Goal: Use online tool/utility: Utilize a website feature to perform a specific function

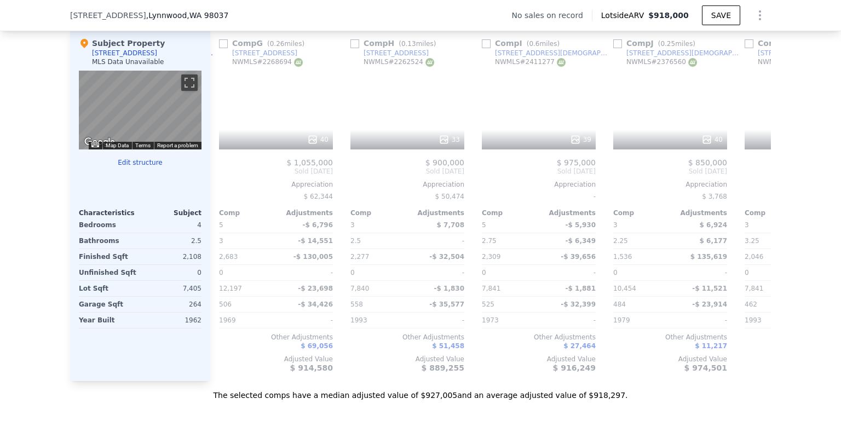
scroll to position [0, 794]
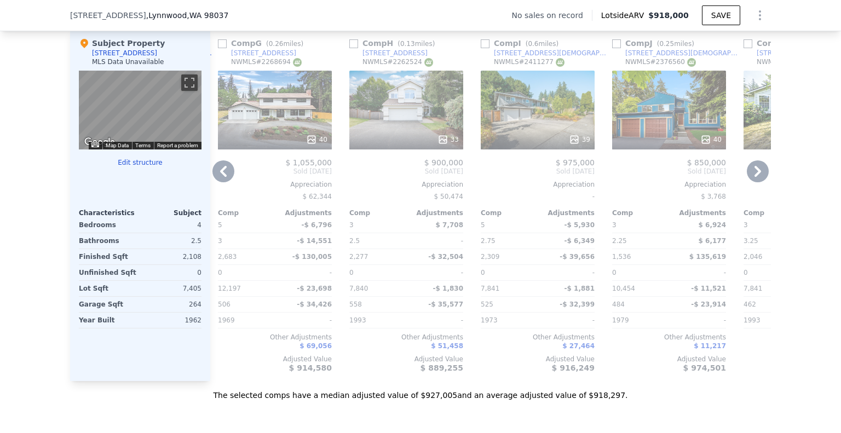
click at [548, 107] on div "39" at bounding box center [538, 110] width 114 height 79
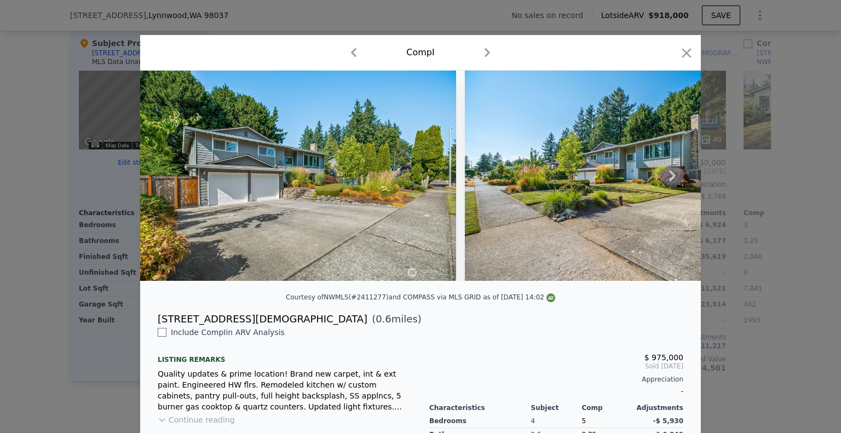
click at [665, 183] on icon at bounding box center [673, 176] width 22 height 22
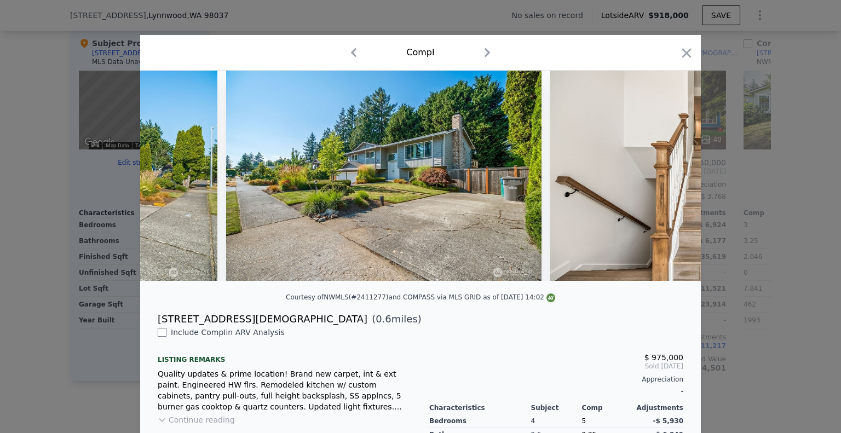
scroll to position [0, 263]
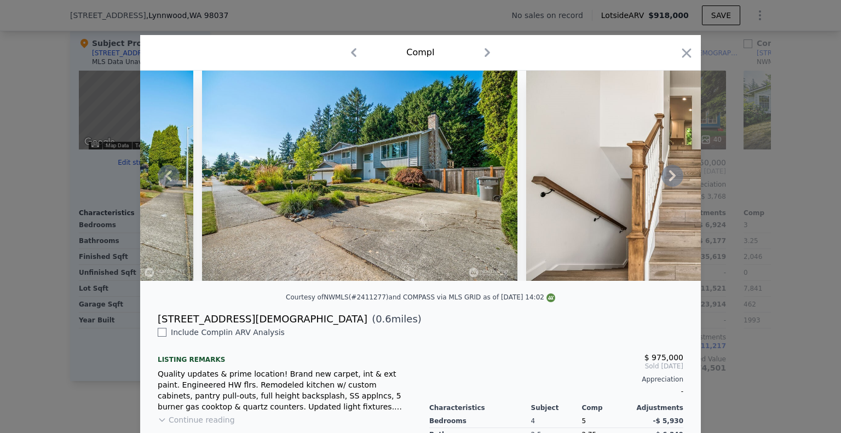
click at [665, 183] on div at bounding box center [420, 176] width 561 height 210
click at [665, 183] on icon at bounding box center [673, 176] width 22 height 22
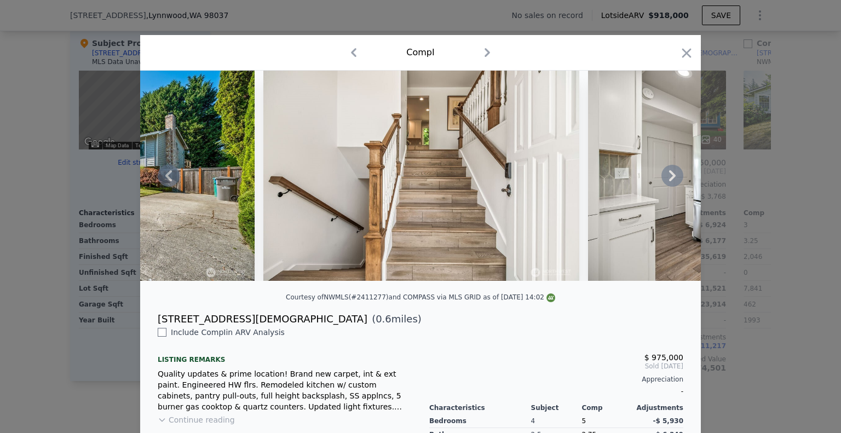
click at [665, 183] on icon at bounding box center [673, 176] width 22 height 22
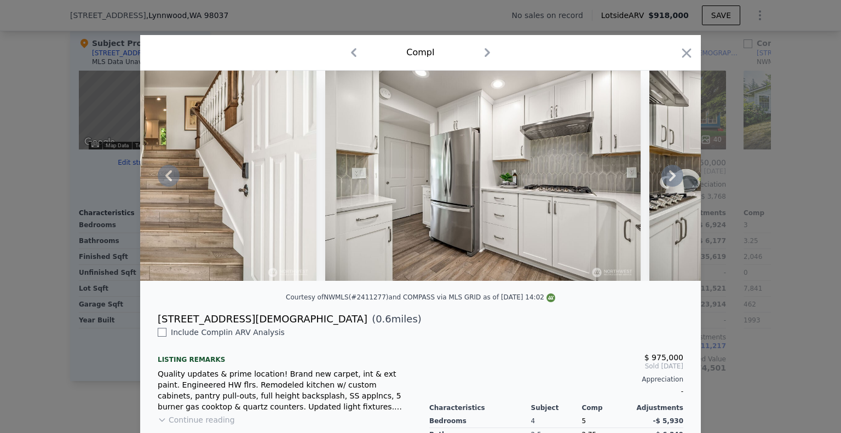
click at [665, 183] on icon at bounding box center [673, 176] width 22 height 22
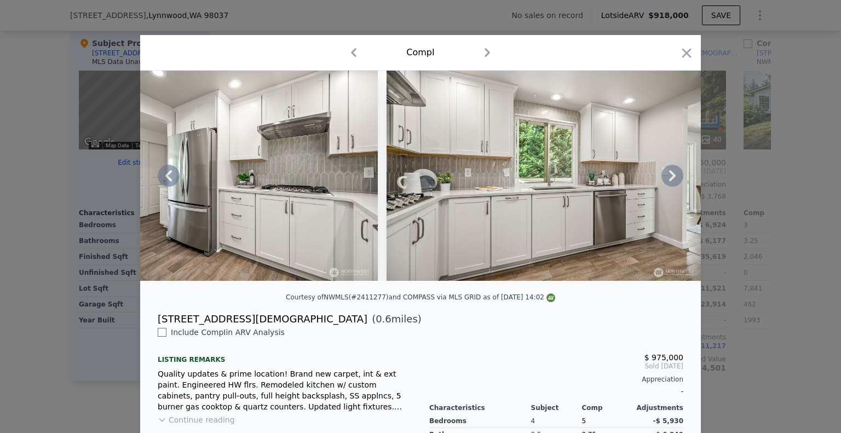
click at [665, 183] on icon at bounding box center [673, 176] width 22 height 22
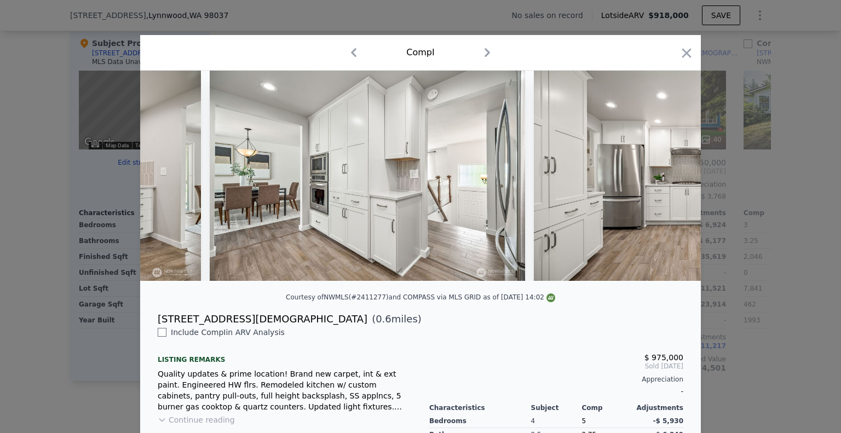
scroll to position [0, 1577]
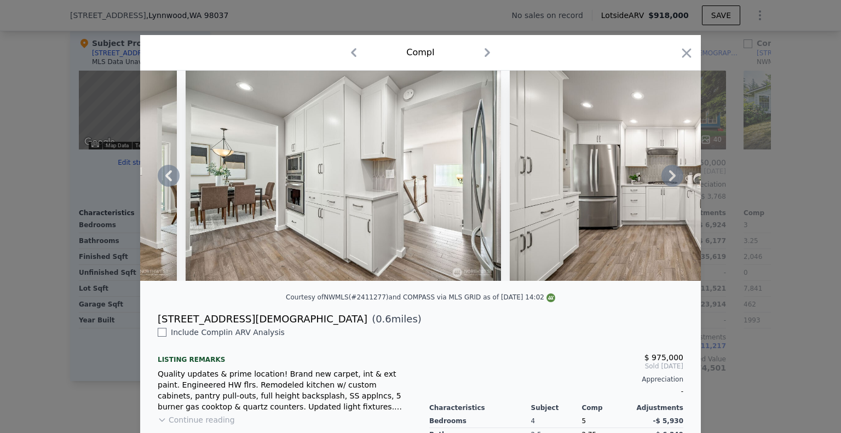
click at [665, 183] on icon at bounding box center [673, 176] width 22 height 22
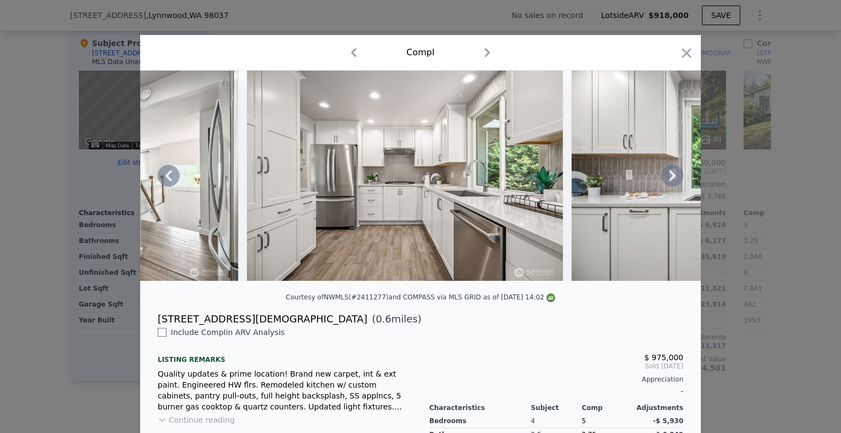
click at [665, 183] on icon at bounding box center [673, 176] width 22 height 22
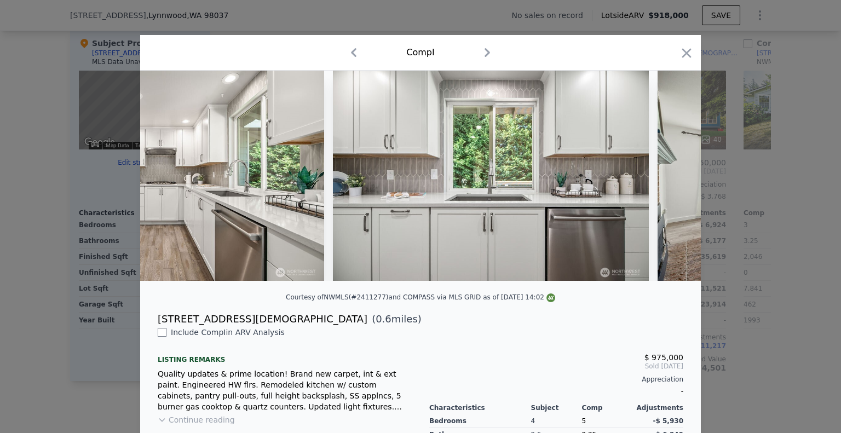
scroll to position [0, 2103]
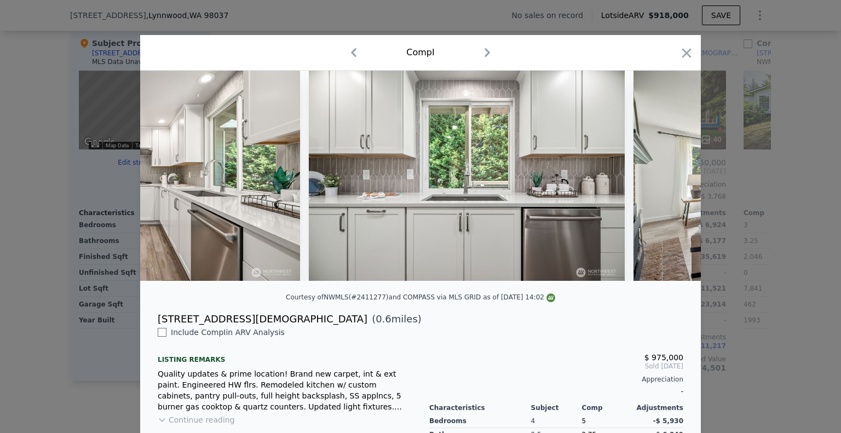
click at [665, 183] on div at bounding box center [420, 176] width 561 height 210
click at [665, 183] on icon at bounding box center [673, 176] width 22 height 22
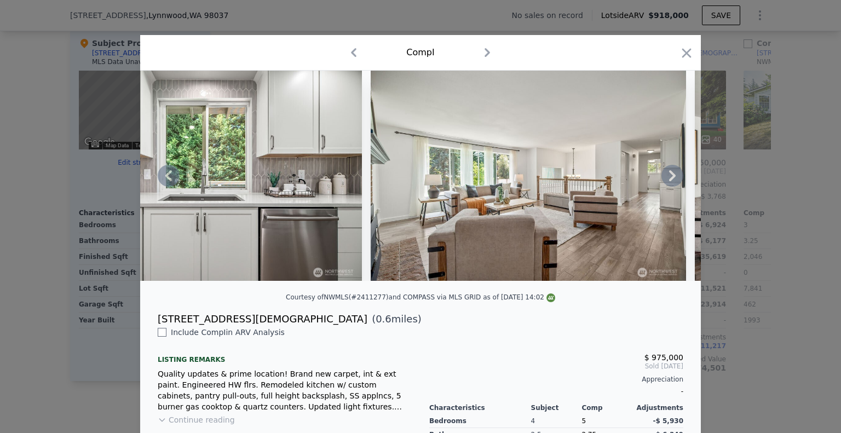
click at [665, 183] on icon at bounding box center [673, 176] width 22 height 22
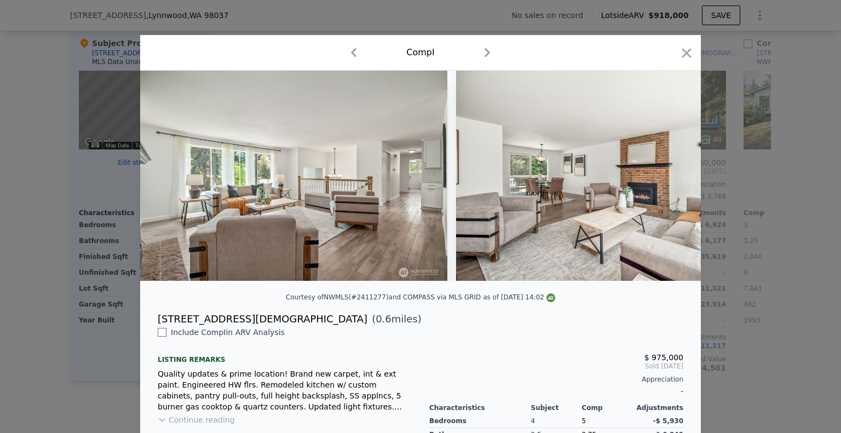
scroll to position [0, 2629]
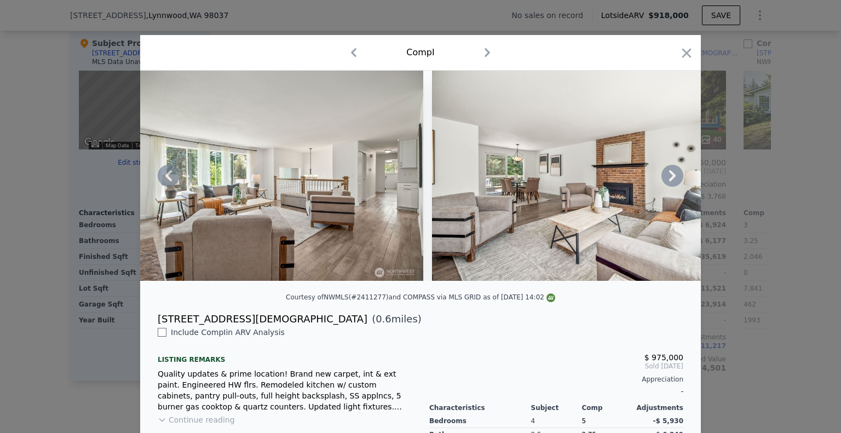
click at [665, 183] on div at bounding box center [420, 176] width 561 height 210
click at [665, 183] on icon at bounding box center [673, 176] width 22 height 22
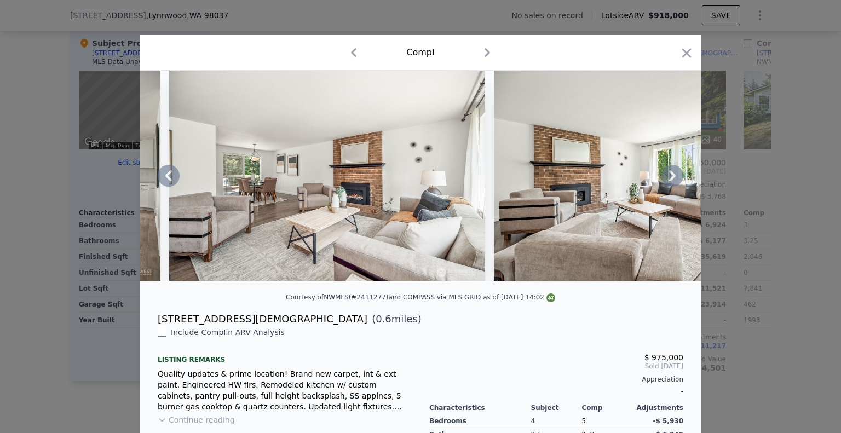
click at [665, 183] on icon at bounding box center [673, 176] width 22 height 22
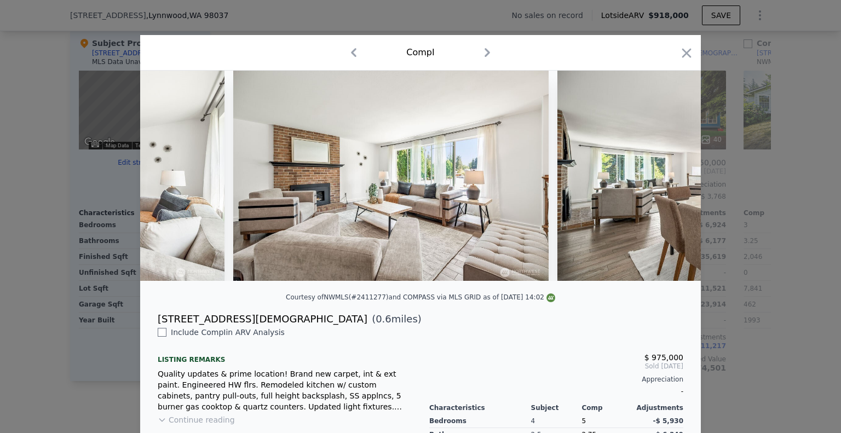
scroll to position [0, 3155]
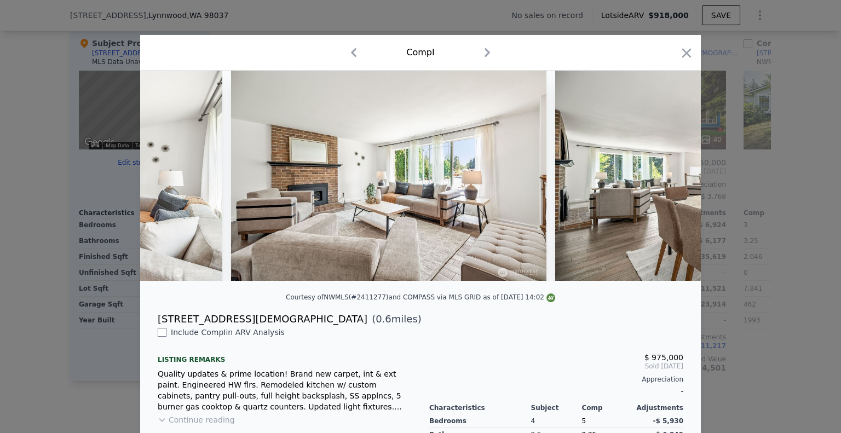
click at [665, 183] on div at bounding box center [420, 176] width 561 height 210
click at [665, 183] on icon at bounding box center [673, 176] width 22 height 22
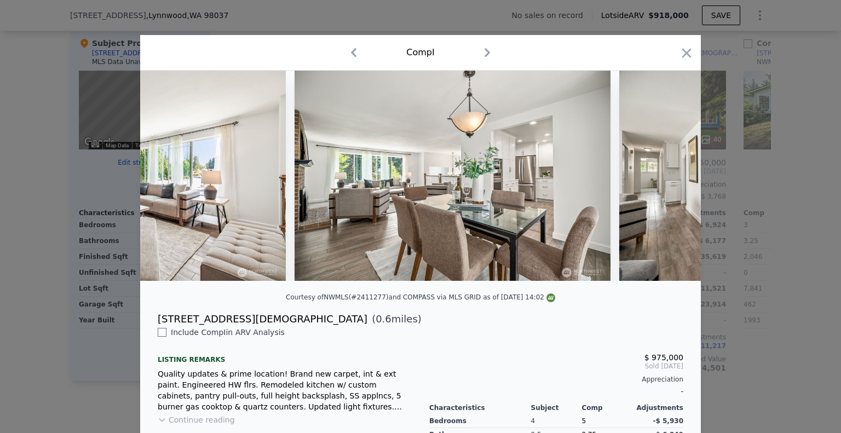
scroll to position [0, 3418]
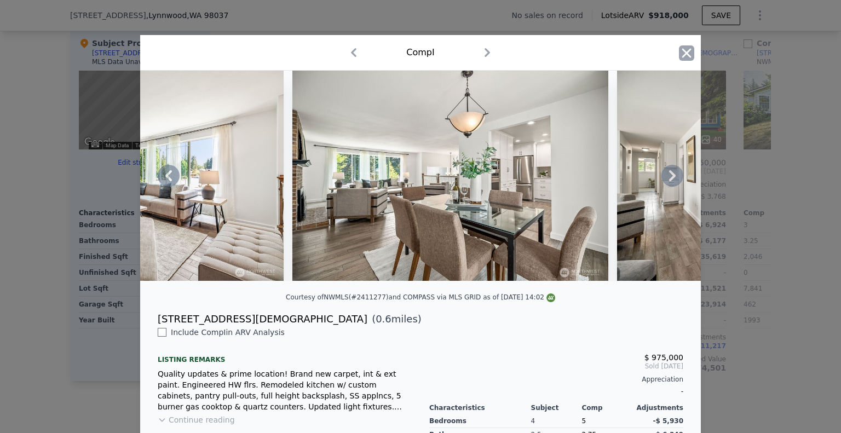
click at [679, 54] on icon "button" at bounding box center [686, 52] width 15 height 15
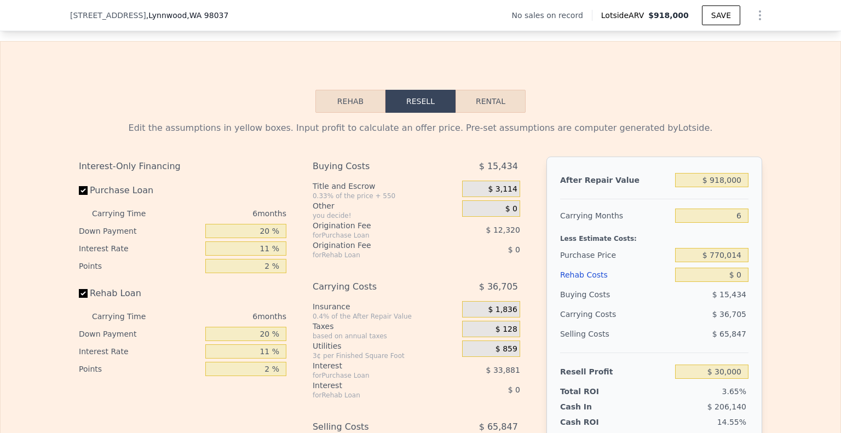
scroll to position [1680, 0]
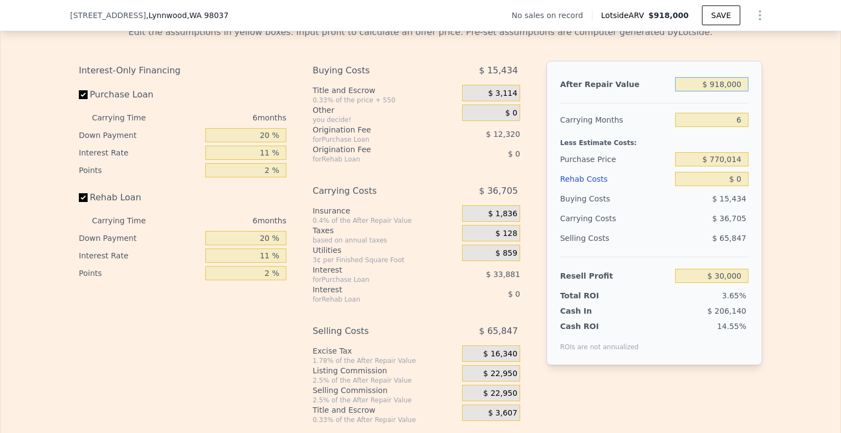
drag, startPoint x: 740, startPoint y: 84, endPoint x: 686, endPoint y: 82, distance: 54.8
click at [686, 82] on input "$ 918,000" at bounding box center [711, 84] width 73 height 14
type input "$ 9"
type input "-$ 820,858"
type input "$ 98"
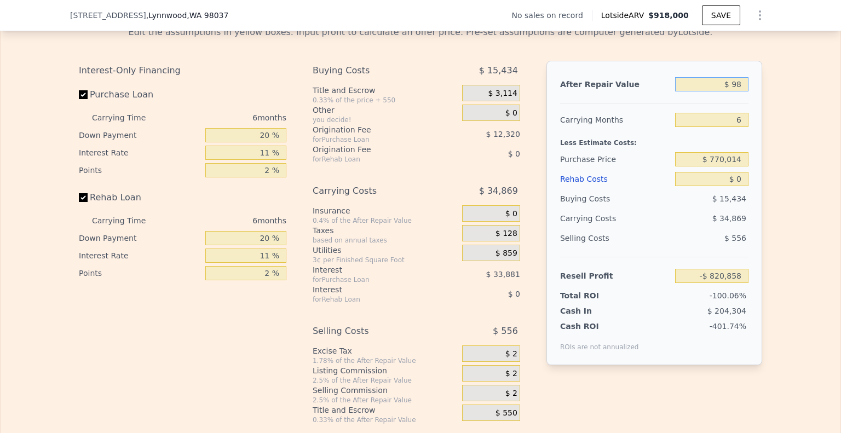
type input "-$ 820,775"
type input "$ 985"
type input "-$ 819,955"
type input "$ 985,000"
type input "$ 92,100"
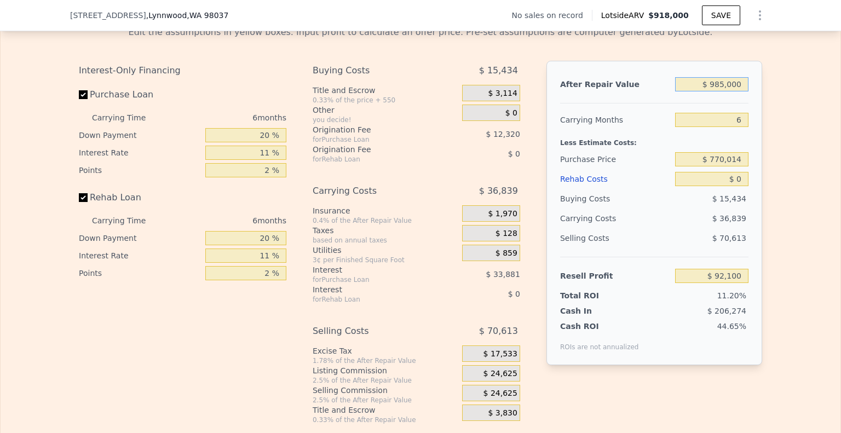
type input "$ 985,000"
click at [740, 122] on input "6" at bounding box center [711, 120] width 73 height 14
type input "5"
type input "$ 98,240"
type input "5"
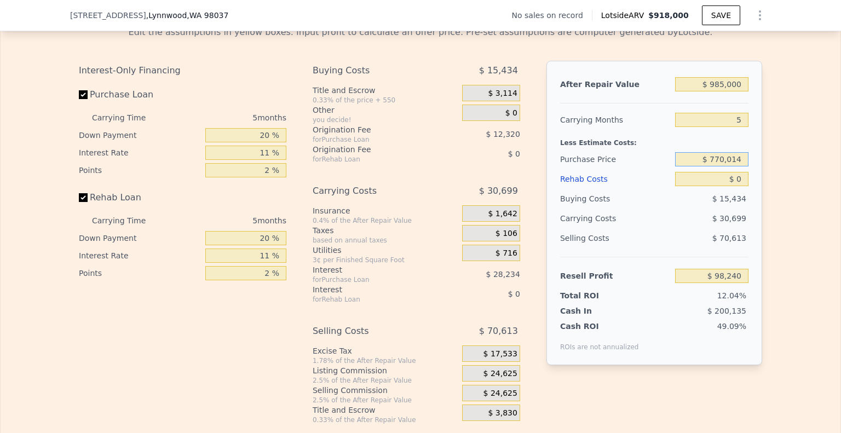
click at [739, 159] on input "$ 770,014" at bounding box center [711, 159] width 73 height 14
drag, startPoint x: 739, startPoint y: 159, endPoint x: 679, endPoint y: 156, distance: 60.9
click at [679, 156] on input "$ 770,014" at bounding box center [711, 159] width 73 height 14
type input "$ 630,000"
click at [739, 177] on input "$ 0" at bounding box center [711, 179] width 73 height 14
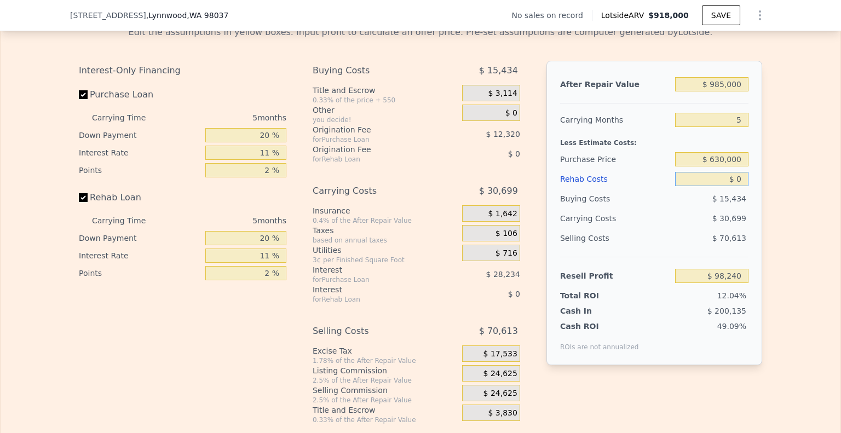
type input "$ 246,095"
type input "$ 1"
type input "$ 246,094"
type input "$ 15"
type input "$ 246,080"
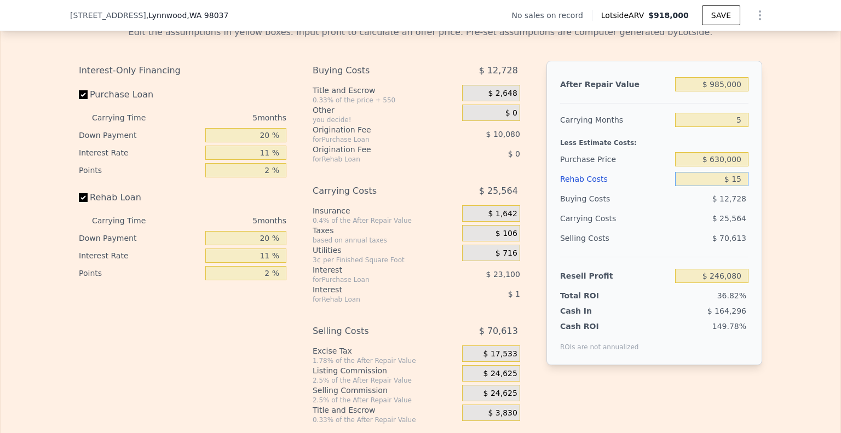
type input "$ 150"
type input "$ 245,938"
type input "$ 150,000"
type input "$ 88,195"
type input "$ 150,000"
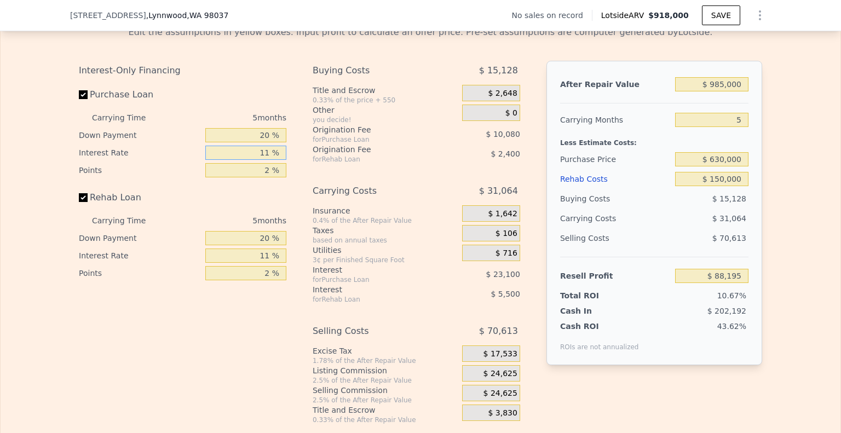
click at [267, 152] on input "11 %" at bounding box center [245, 153] width 81 height 14
type input "1 %"
type input "$ 109,195"
type input "10 %"
type input "$ 90,295"
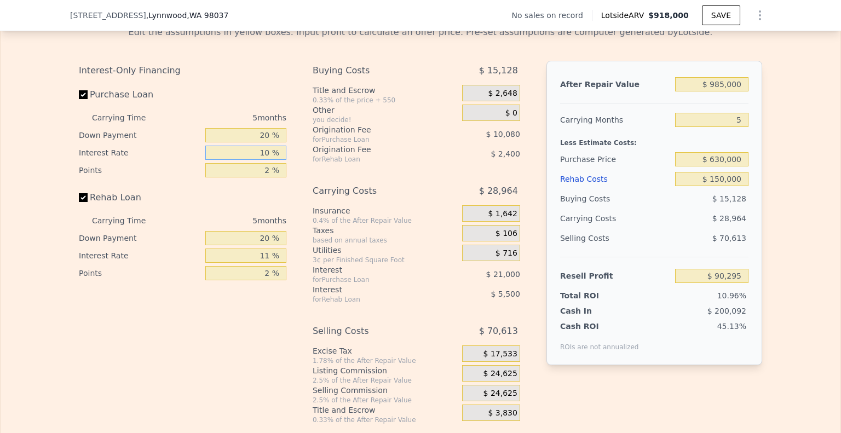
type input "10 %"
click at [267, 255] on input "11 %" at bounding box center [245, 256] width 81 height 14
type input "1 %"
type input "$ 95,295"
type input "10 %"
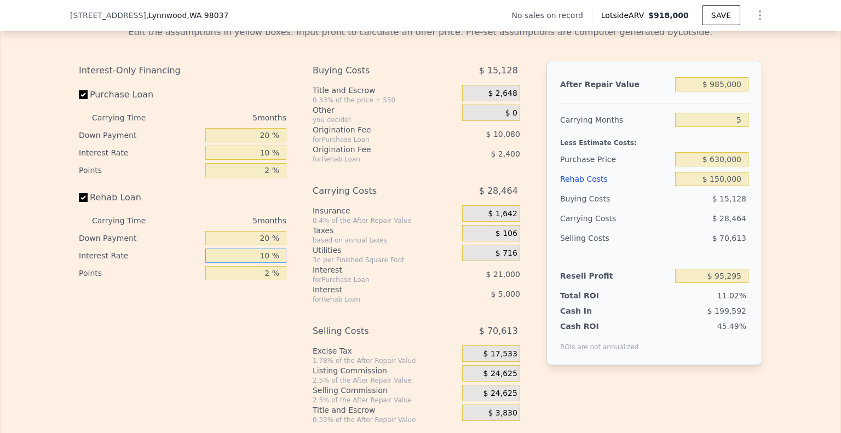
type input "$ 90,795"
type input "10 %"
click at [263, 333] on div "Interest-Only Financing Purchase Loan Carrying Time 5 months Down Payment 20 % …" at bounding box center [187, 243] width 216 height 364
drag, startPoint x: 740, startPoint y: 162, endPoint x: 708, endPoint y: 160, distance: 32.3
click at [708, 160] on input "$ 630,000" at bounding box center [711, 159] width 73 height 14
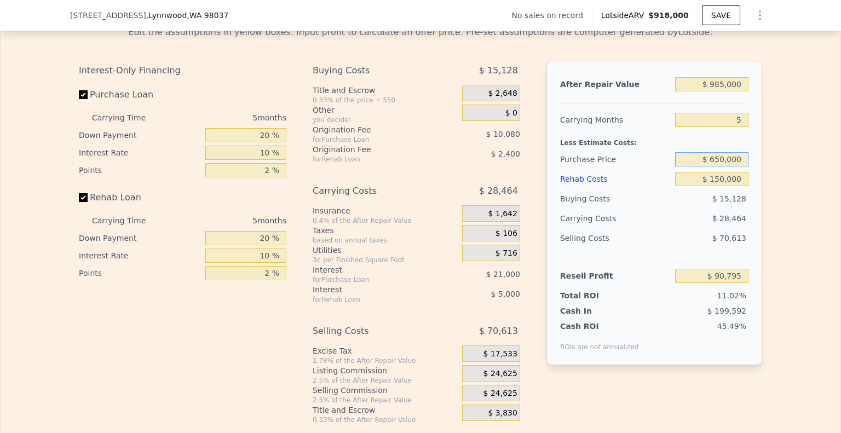
type input "$ 650,000"
click at [700, 214] on div "$ 28,464" at bounding box center [691, 219] width 116 height 20
type input "$ 69,743"
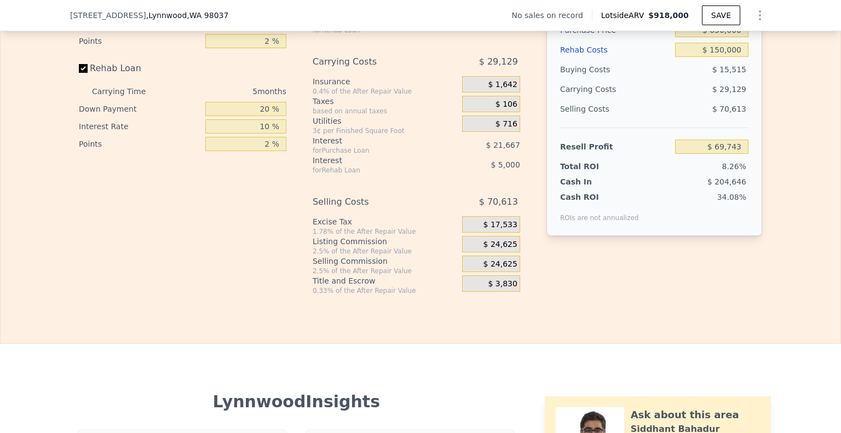
scroll to position [1810, 0]
click at [495, 243] on span "$ 24,625" at bounding box center [501, 244] width 34 height 10
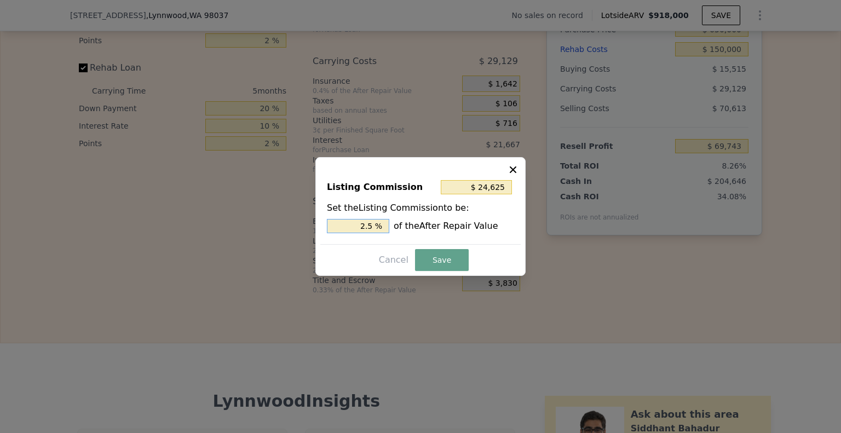
click at [374, 227] on input "2.5 %" at bounding box center [358, 226] width 62 height 14
type input "$ 19,700"
type input "2 %"
type input "$ 0"
type input "0 %"
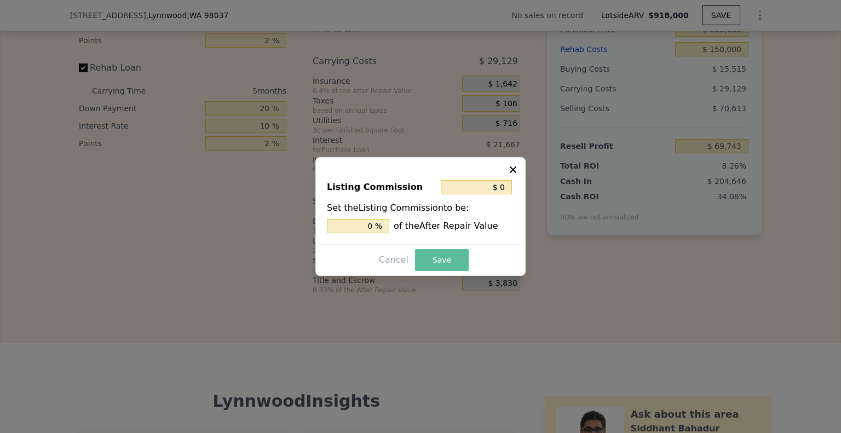
click at [443, 262] on button "Save" at bounding box center [442, 260] width 54 height 22
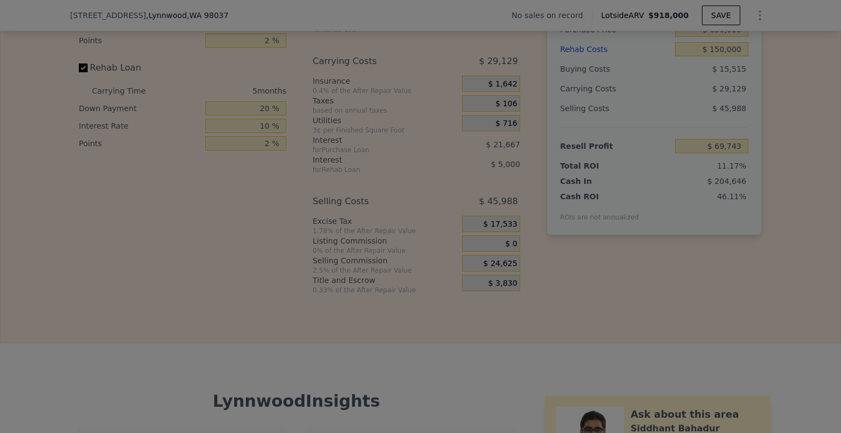
type input "$ 94,368"
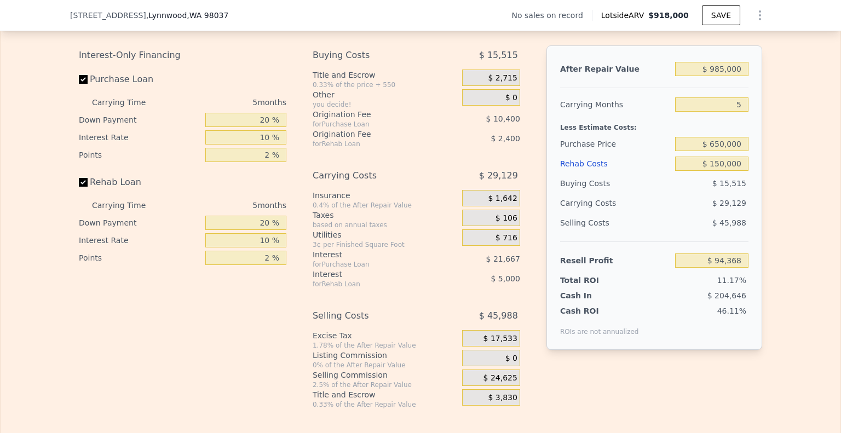
scroll to position [1695, 0]
drag, startPoint x: 738, startPoint y: 148, endPoint x: 629, endPoint y: 131, distance: 110.2
click at [629, 131] on div "After Repair Value $ 985,000 Carrying Months 5 Less Estimate Costs: Purchase Pr…" at bounding box center [655, 198] width 216 height 305
type input "$ 600,000"
click at [649, 215] on div "Selling Costs" at bounding box center [615, 224] width 111 height 20
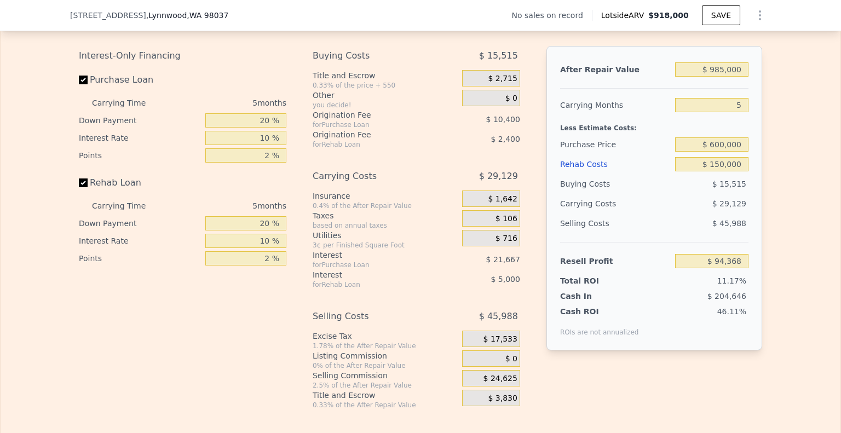
type input "$ 147,000"
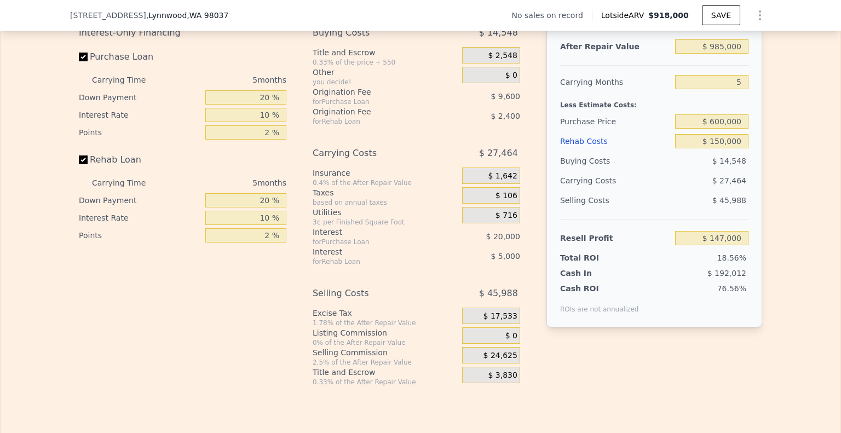
scroll to position [1718, 0]
click at [723, 143] on input "$ 150,000" at bounding box center [711, 142] width 73 height 14
type input "$ 15,000"
type input "$ 288,660"
type input "$ 1,000"
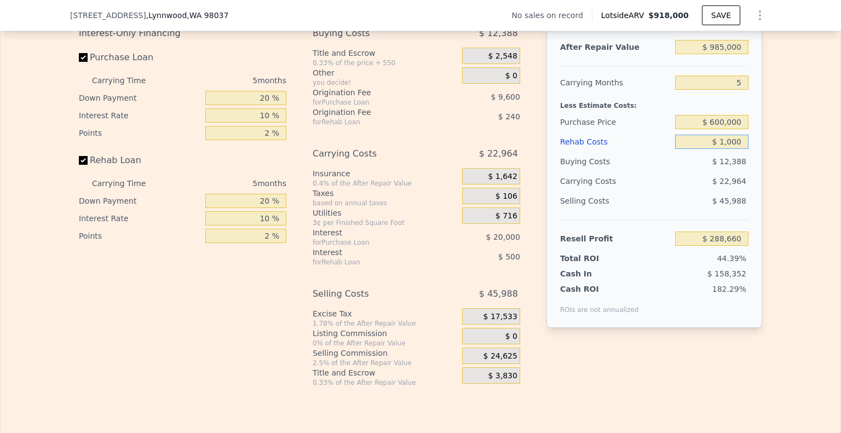
type input "$ 303,349"
type input "$ 13,000"
type input "$ 290,757"
type input "$ 130,000"
type input "$ 167,985"
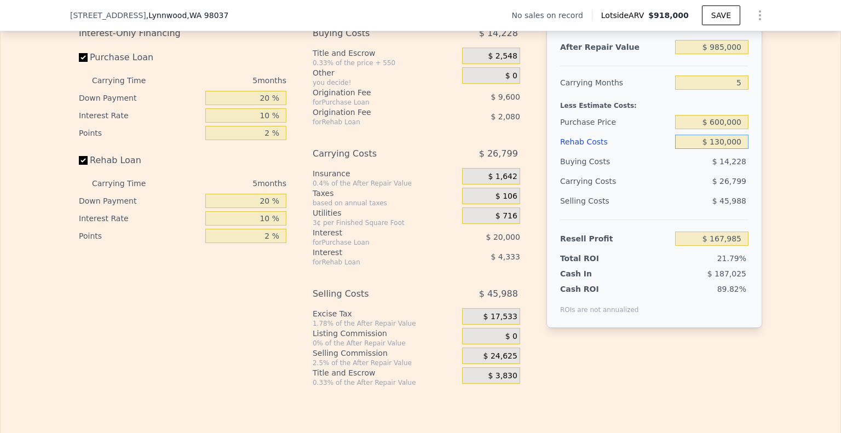
type input "$ 130,000"
click at [698, 204] on div "$ 45,988" at bounding box center [712, 201] width 74 height 20
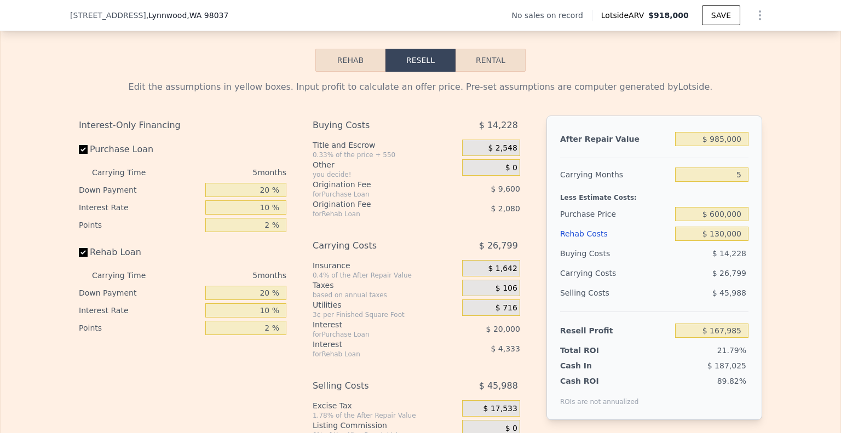
scroll to position [1630, 0]
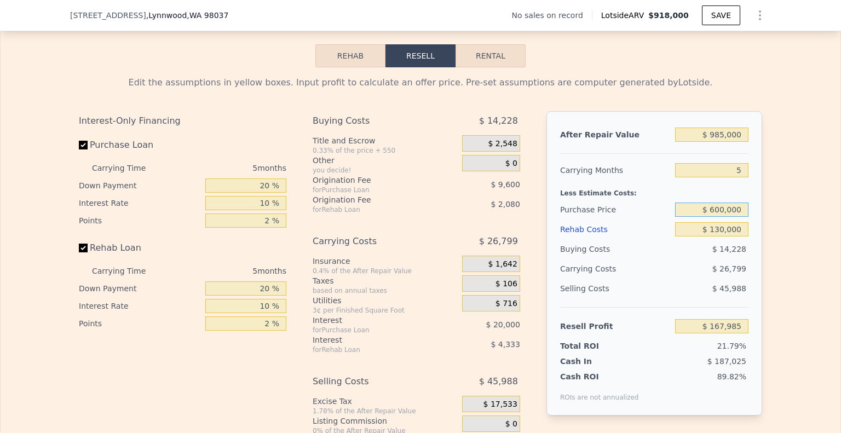
drag, startPoint x: 738, startPoint y: 209, endPoint x: 701, endPoint y: 208, distance: 37.2
click at [701, 208] on input "$ 600,000" at bounding box center [711, 210] width 73 height 14
type input "$ 5"
type input "$ 650,000"
click at [699, 275] on div "$ 26,799" at bounding box center [691, 269] width 116 height 20
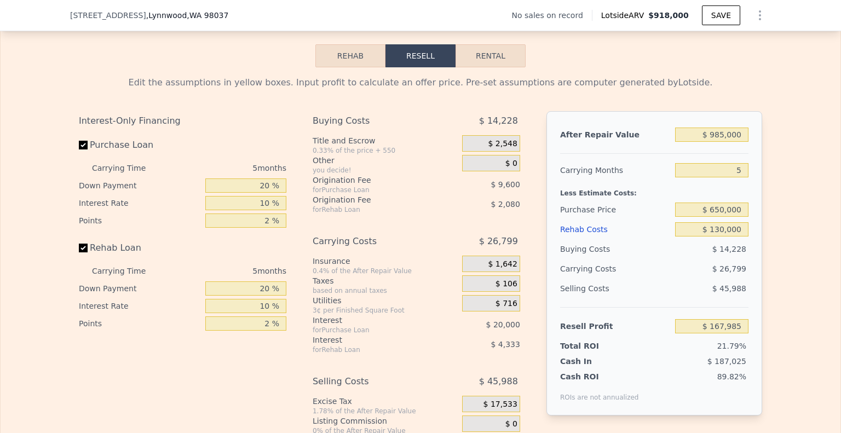
type input "$ 115,353"
click at [739, 210] on input "$ 650,000" at bounding box center [711, 210] width 73 height 14
type input "$ 675,000"
click at [686, 280] on div "$ 45,988" at bounding box center [712, 289] width 74 height 20
type input "$ 89,035"
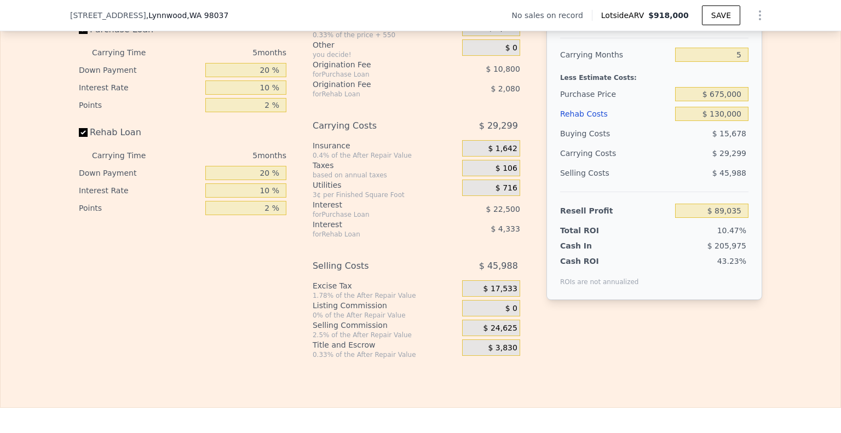
scroll to position [1767, 0]
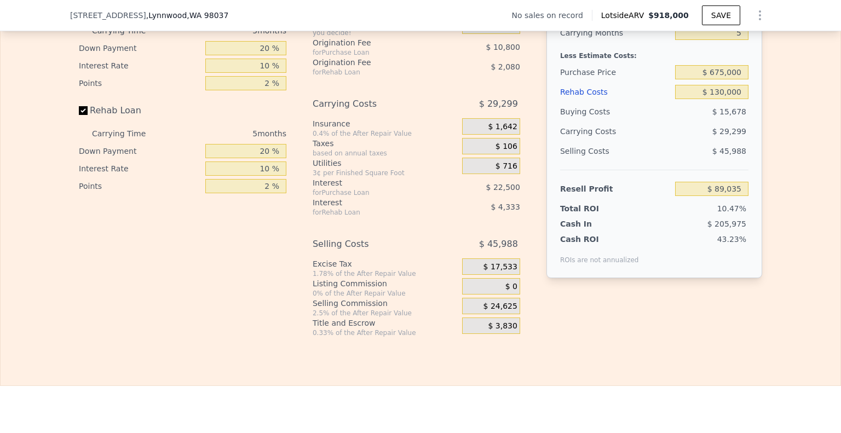
click at [515, 290] on div "$ 0" at bounding box center [491, 286] width 58 height 16
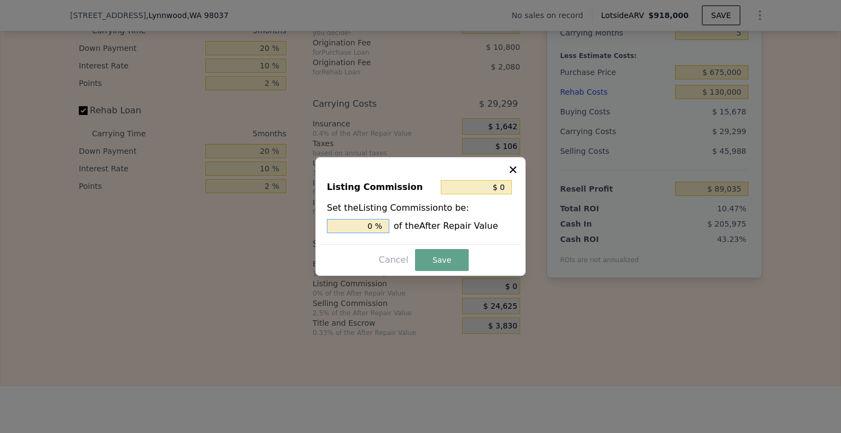
click at [374, 226] on input "0 %" at bounding box center [358, 226] width 62 height 14
type input "$ 19,700"
type input "2 %"
type input "$ 246,250"
type input "25 %"
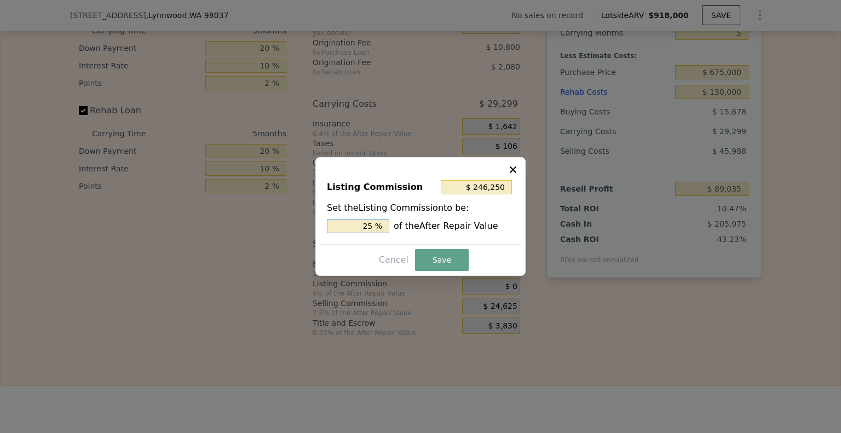
type input "$ 19,700"
type input "2. %"
type input "$ 24,625"
type input "2.5 %"
click at [446, 259] on button "Save" at bounding box center [442, 260] width 54 height 22
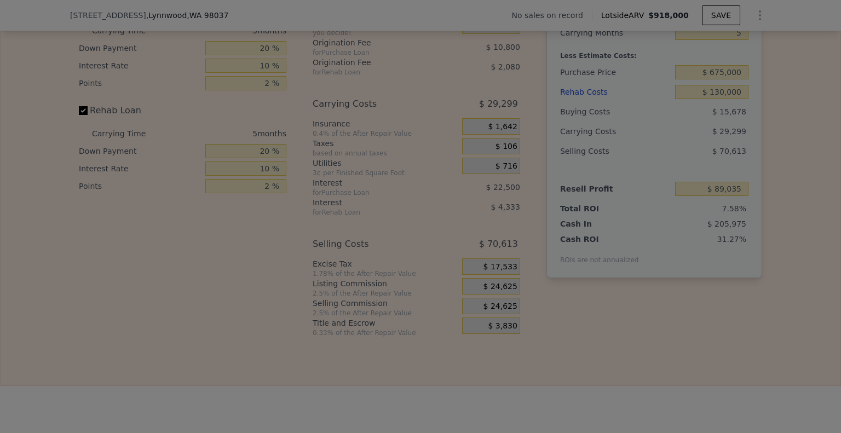
type input "$ 64,410"
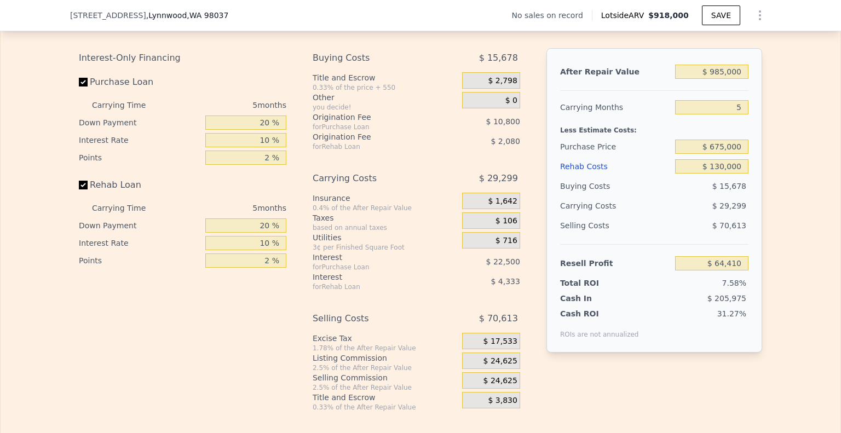
scroll to position [1658, 0]
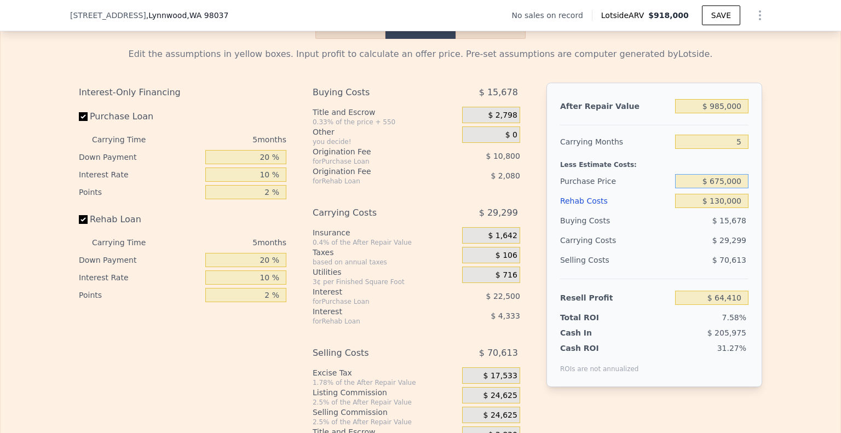
drag, startPoint x: 738, startPoint y: 181, endPoint x: 697, endPoint y: 181, distance: 41.6
click at [697, 181] on input "$ 675,000" at bounding box center [711, 181] width 73 height 14
type input "$ 660,000"
click at [679, 253] on div "$ 70,613" at bounding box center [712, 260] width 74 height 20
type input "$ 80,200"
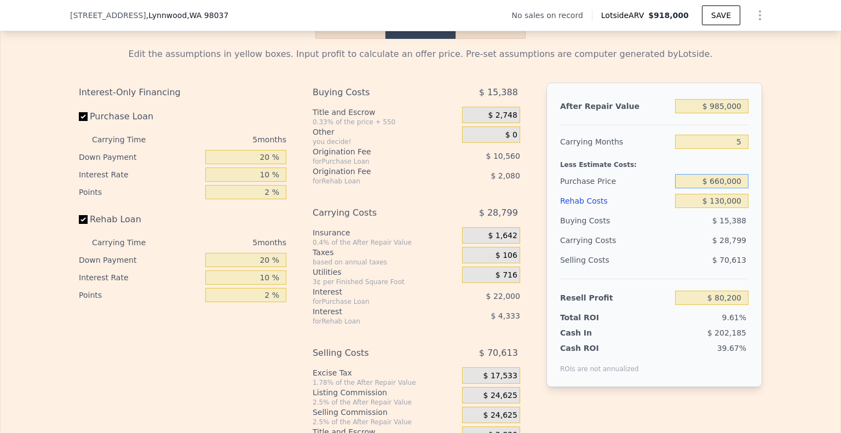
drag, startPoint x: 741, startPoint y: 180, endPoint x: 679, endPoint y: 181, distance: 62.4
click at [679, 181] on input "$ 660,000" at bounding box center [711, 181] width 73 height 14
type input "$ 650,000"
click at [681, 238] on div "$ 28,799" at bounding box center [691, 241] width 116 height 20
type input "$ 90,728"
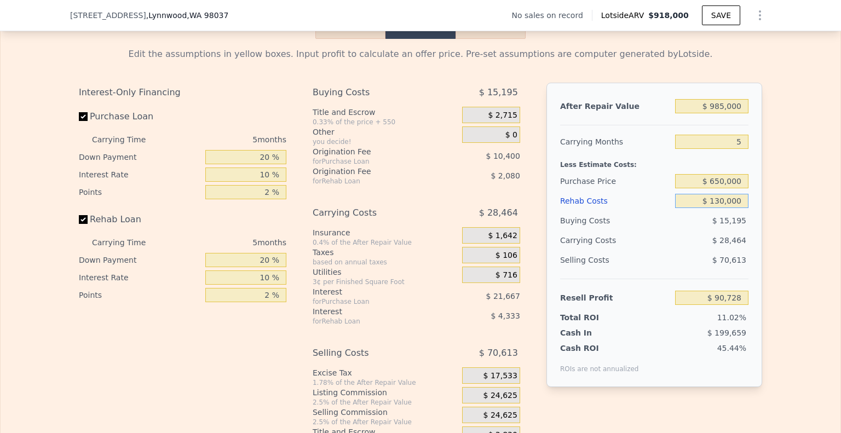
click at [722, 201] on input "$ 130,000" at bounding box center [711, 201] width 73 height 14
type input "$ 13,000"
type input "$ 213,500"
type input "$ 1,000"
type input "$ 226,092"
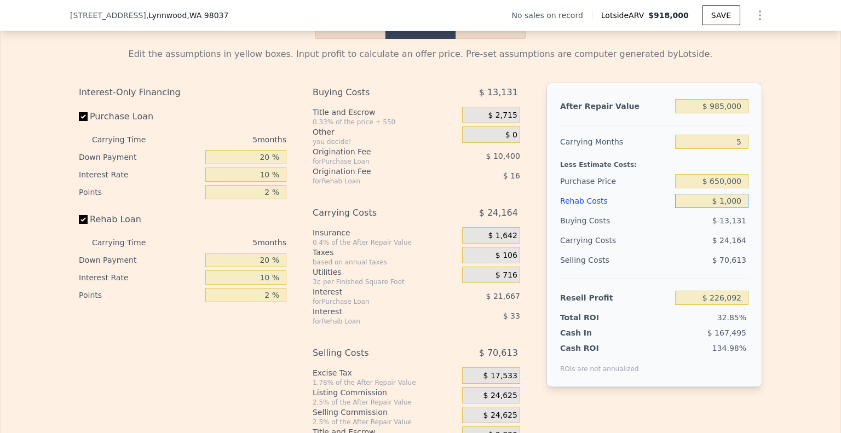
type input "$ 15,000"
type input "$ 211,403"
type input "$ 150,000"
type input "$ 69,743"
type input "$ 150,000"
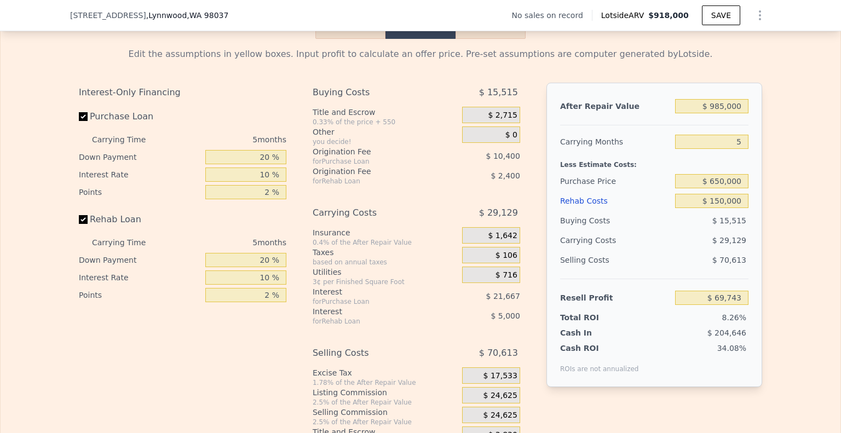
click at [681, 278] on div "Selling Costs $ 70,613" at bounding box center [654, 264] width 188 height 28
